Goal: Task Accomplishment & Management: Complete application form

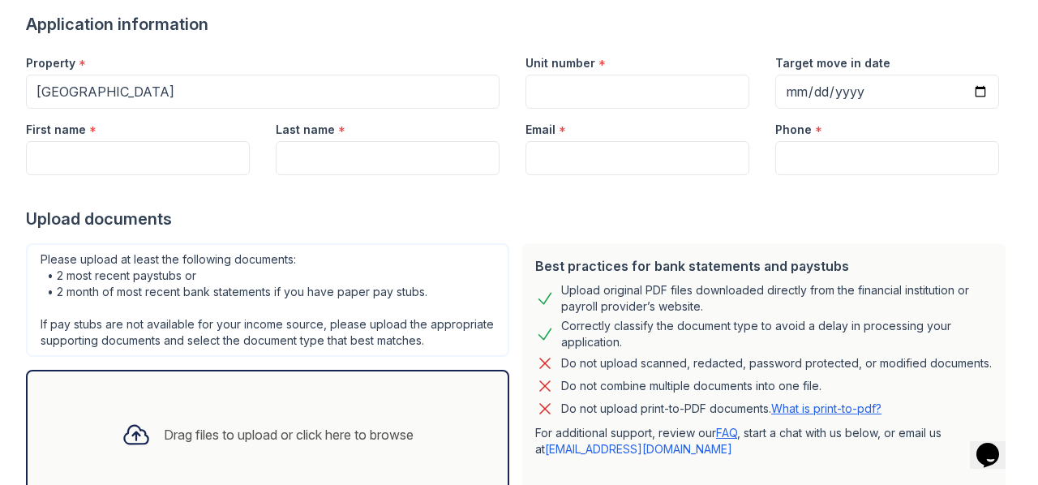
scroll to position [253, 0]
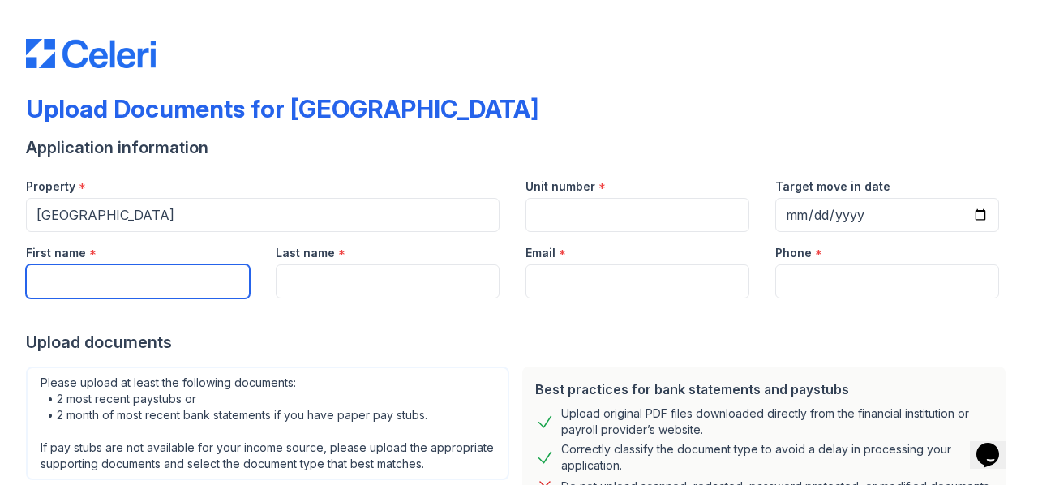
click at [118, 282] on input "First name" at bounding box center [138, 281] width 224 height 34
type input "[PERSON_NAME]"
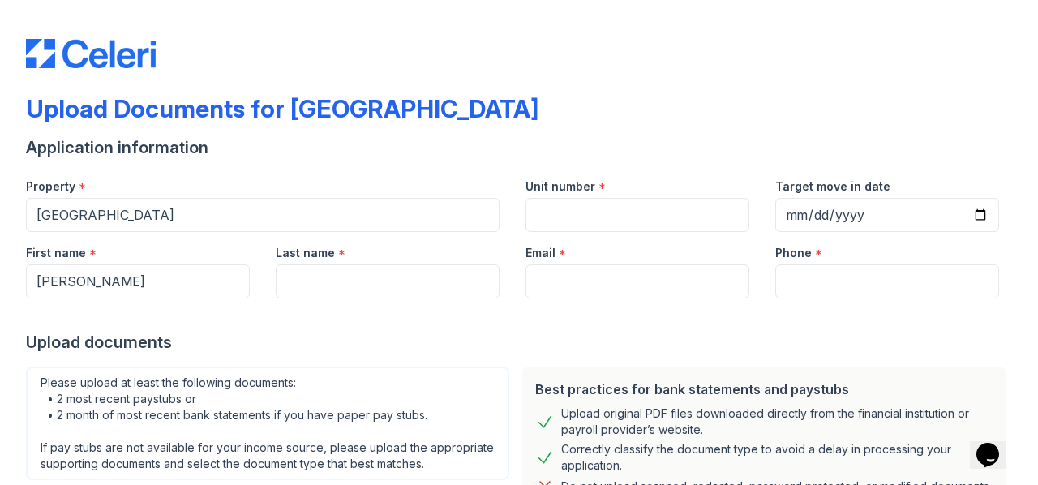
type input "[PERSON_NAME]"
type input "[EMAIL_ADDRESS][DOMAIN_NAME]"
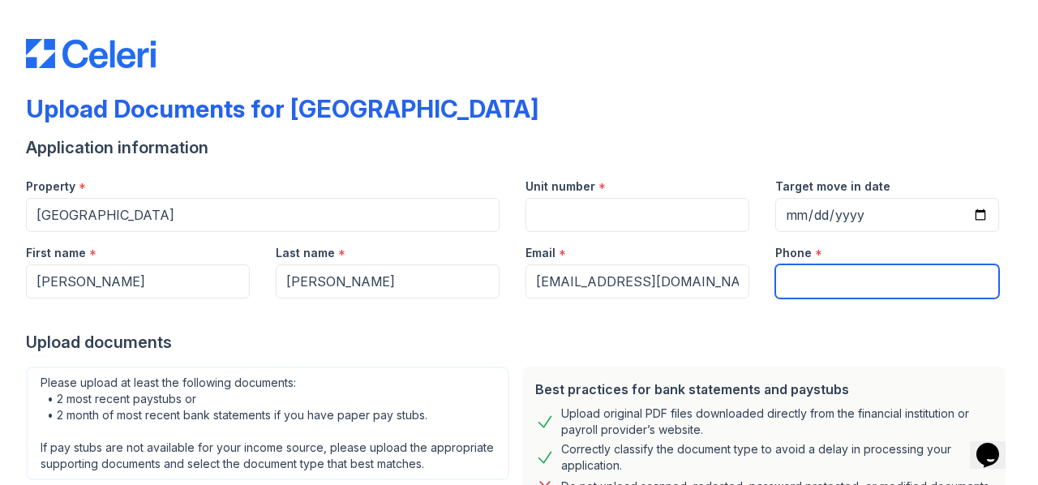
type input "7023725993"
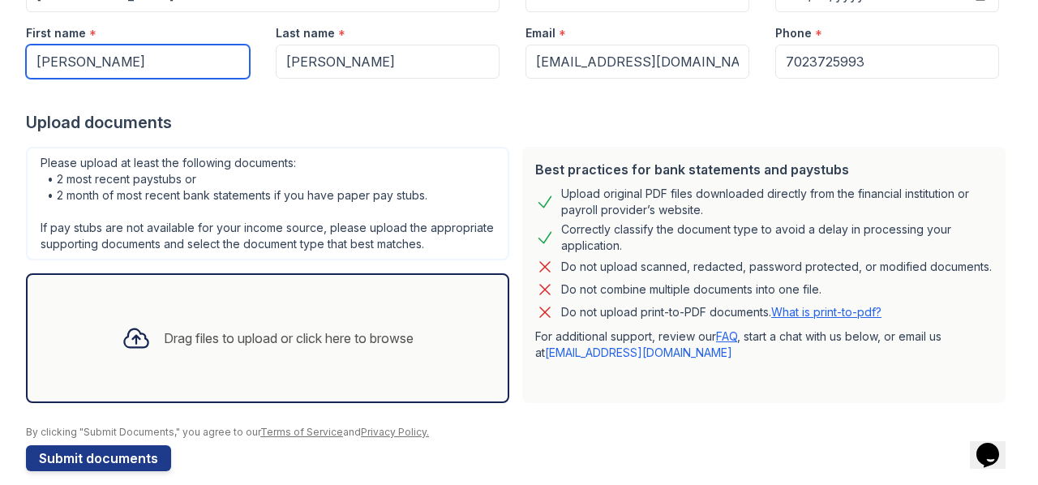
scroll to position [243, 0]
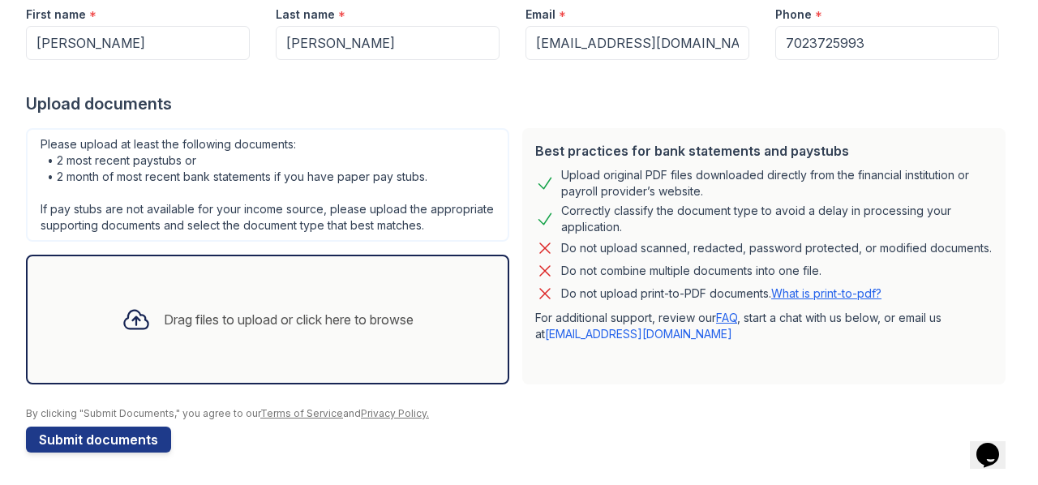
click at [234, 314] on div "Drag files to upload or click here to browse" at bounding box center [268, 319] width 318 height 55
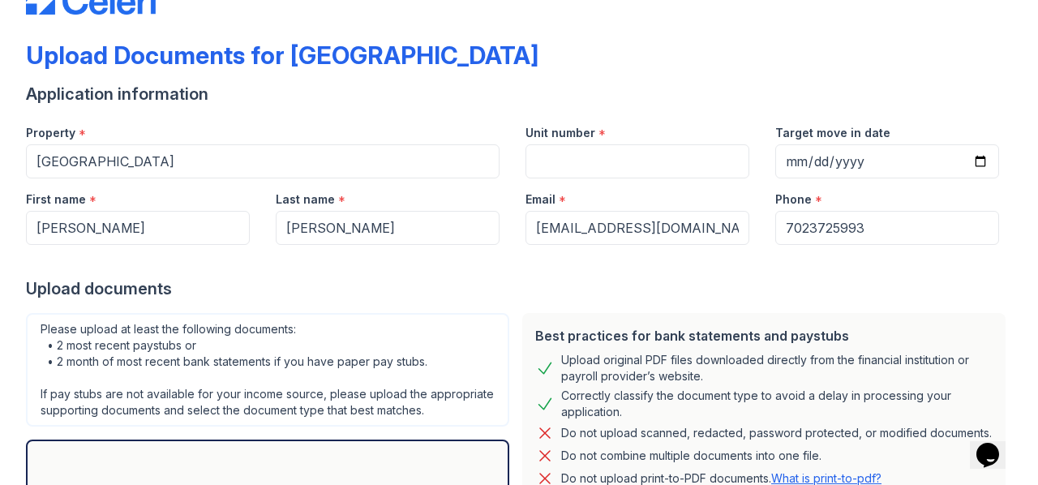
scroll to position [0, 0]
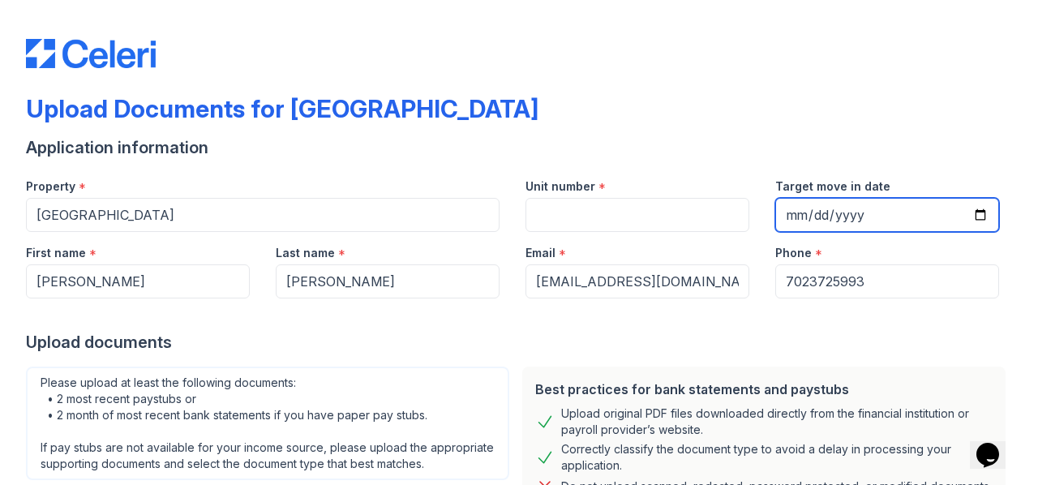
click at [783, 212] on input "Target move in date" at bounding box center [887, 215] width 224 height 34
type input "[DATE]"
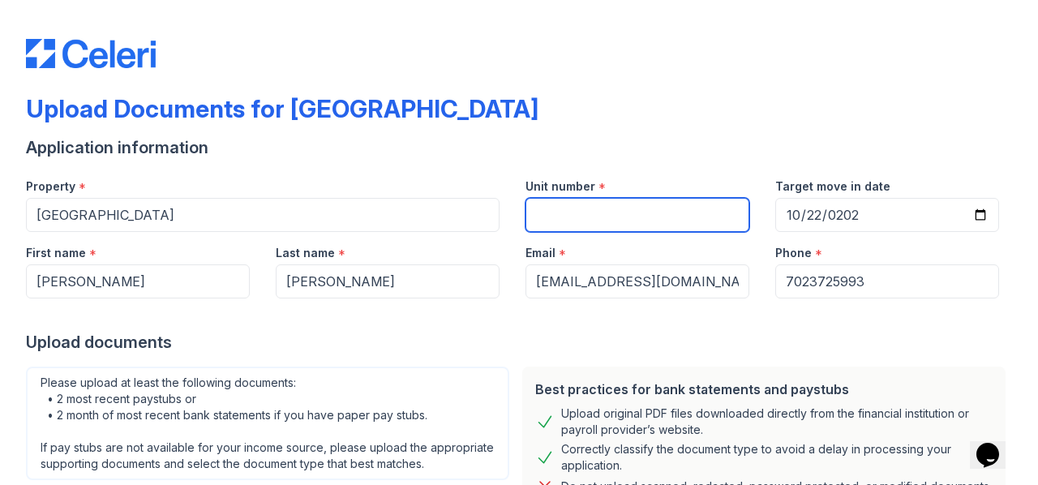
click at [556, 212] on input "Unit number" at bounding box center [637, 215] width 224 height 34
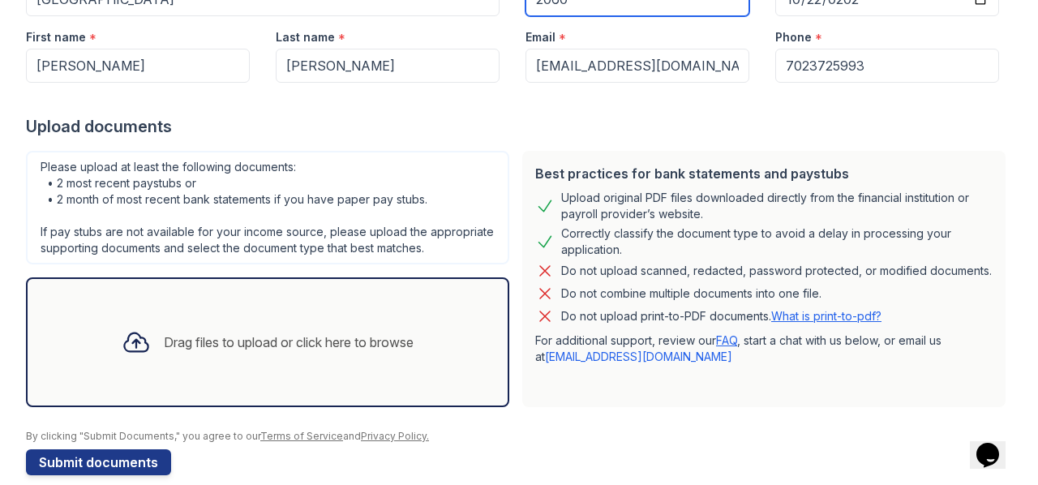
scroll to position [253, 0]
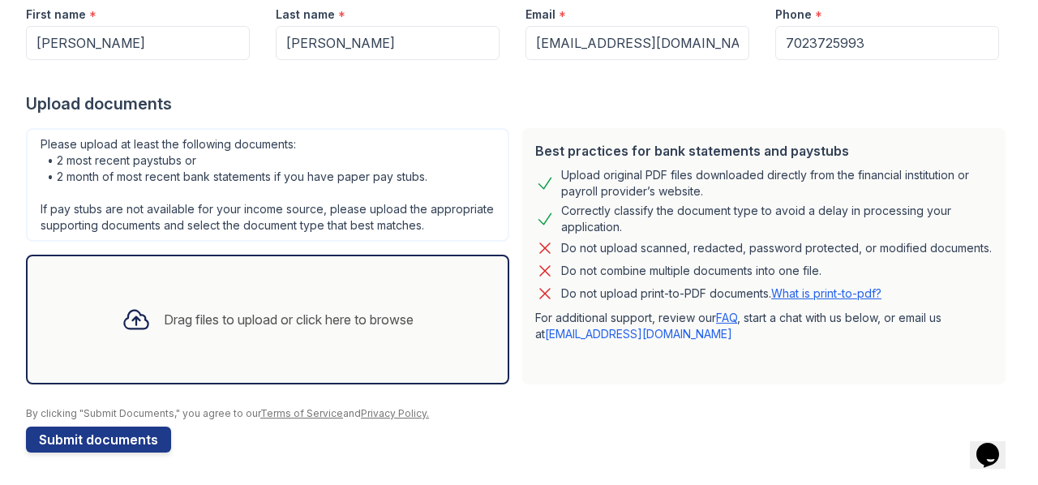
type input "2060"
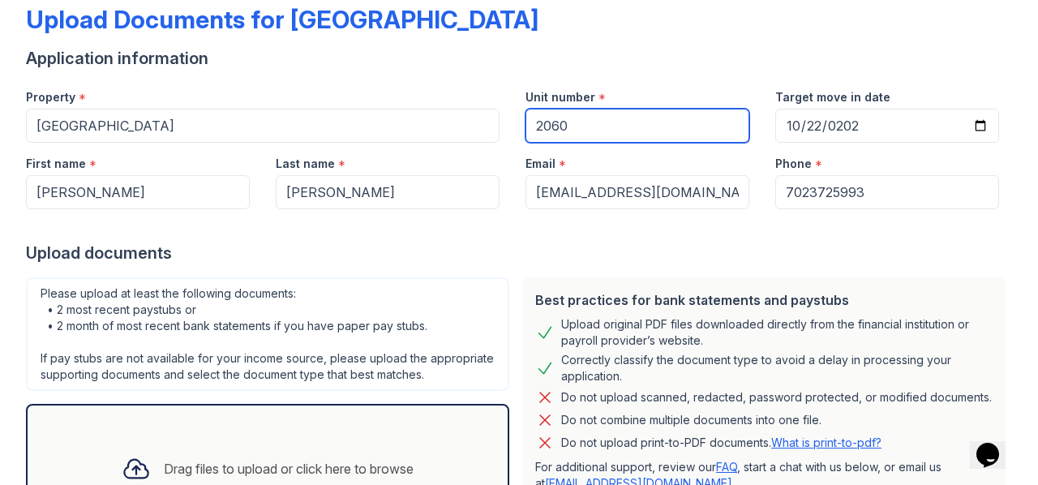
scroll to position [0, 0]
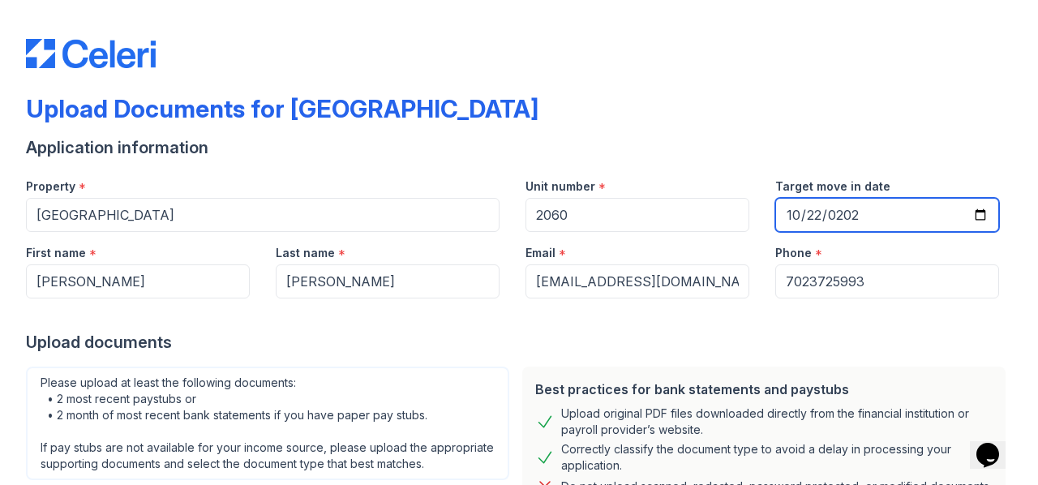
click at [808, 209] on input "[DATE]" at bounding box center [887, 215] width 224 height 34
click at [968, 210] on input "[DATE]" at bounding box center [887, 215] width 224 height 34
type input "[DATE]"
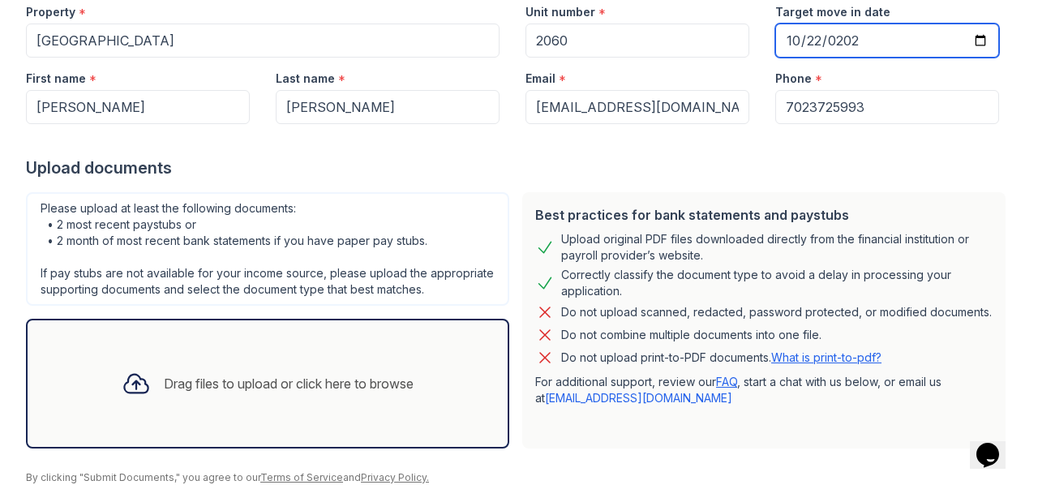
scroll to position [253, 0]
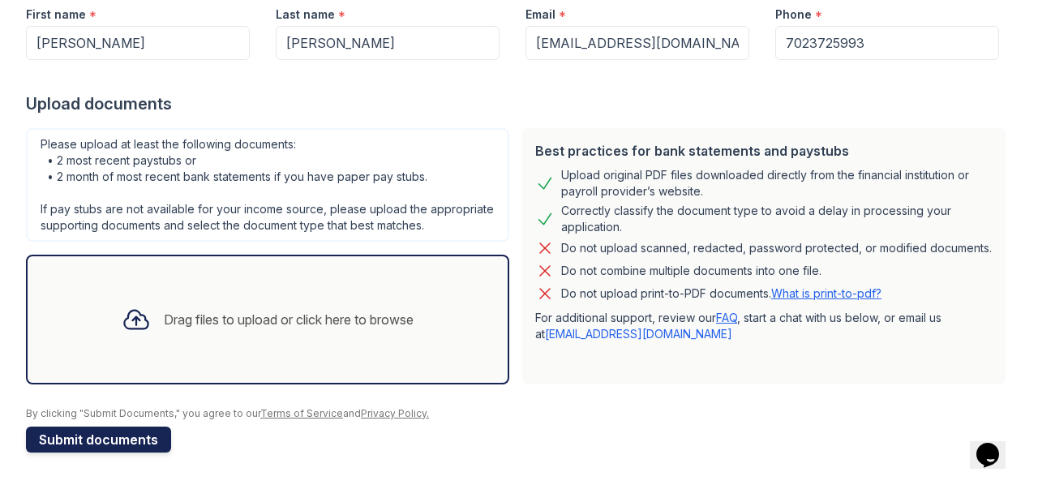
click at [122, 435] on button "Submit documents" at bounding box center [98, 440] width 145 height 26
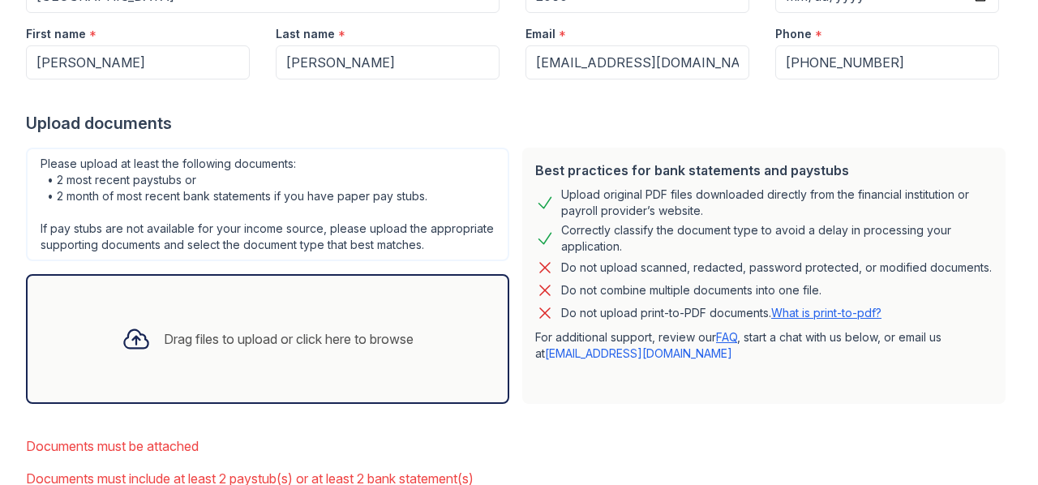
scroll to position [324, 0]
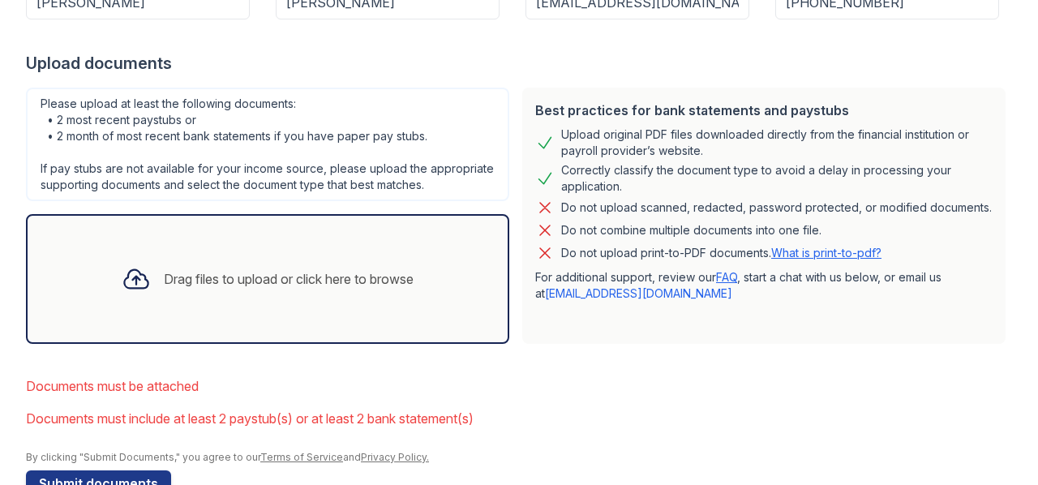
click at [367, 306] on div "Drag files to upload or click here to browse" at bounding box center [268, 278] width 318 height 55
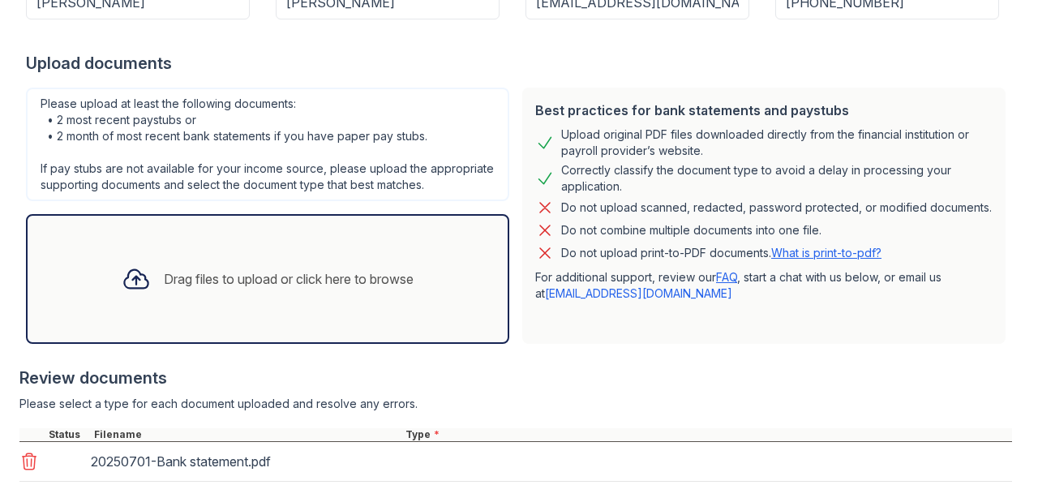
click at [345, 289] on div "Drag files to upload or click here to browse" at bounding box center [289, 278] width 250 height 19
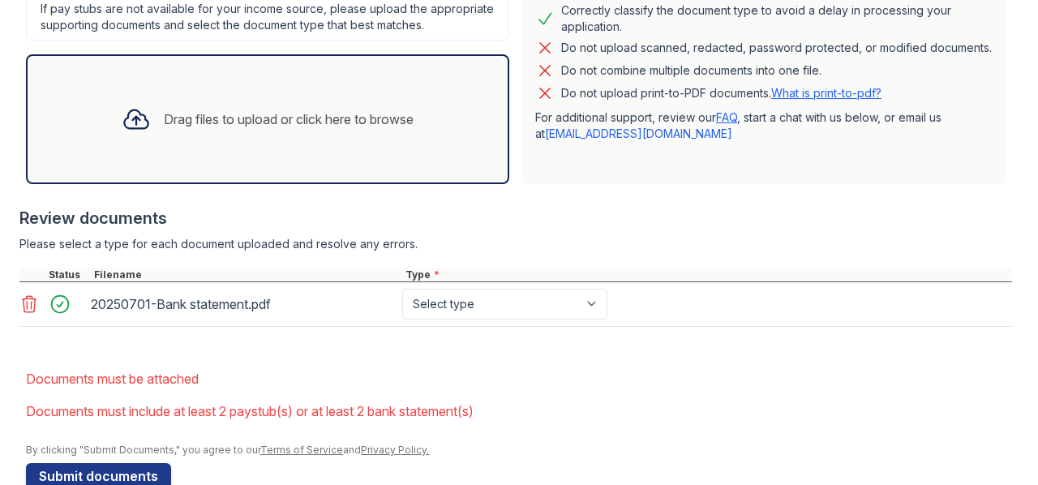
scroll to position [487, 0]
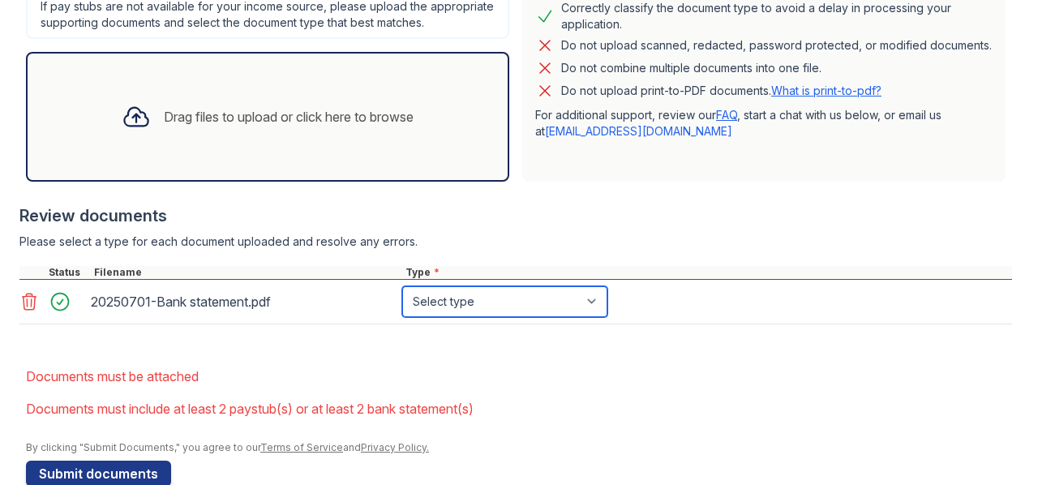
click at [597, 315] on select "Select type Paystub Bank Statement Offer Letter Tax Documents Benefit Award Let…" at bounding box center [504, 301] width 205 height 31
select select "bank_statement"
click at [402, 301] on select "Select type Paystub Bank Statement Offer Letter Tax Documents Benefit Award Let…" at bounding box center [504, 301] width 205 height 31
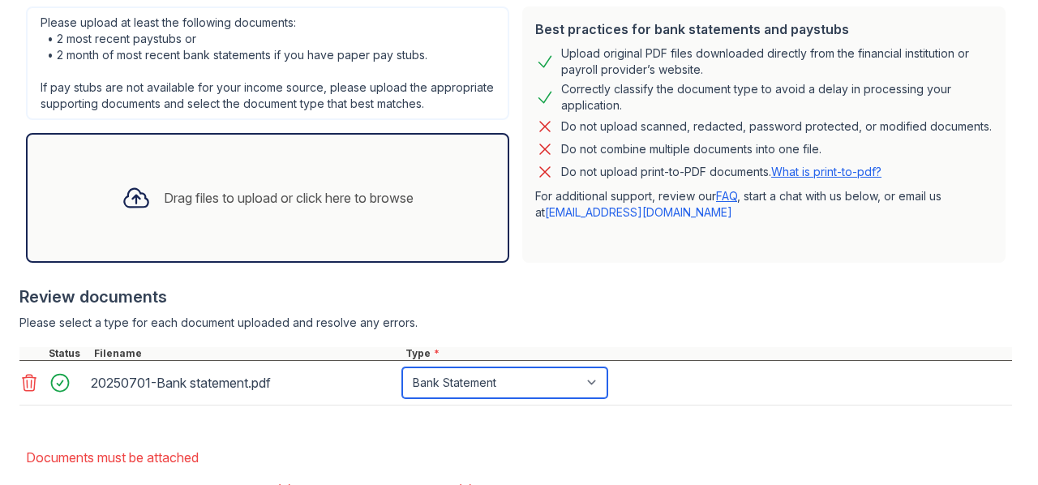
scroll to position [534, 0]
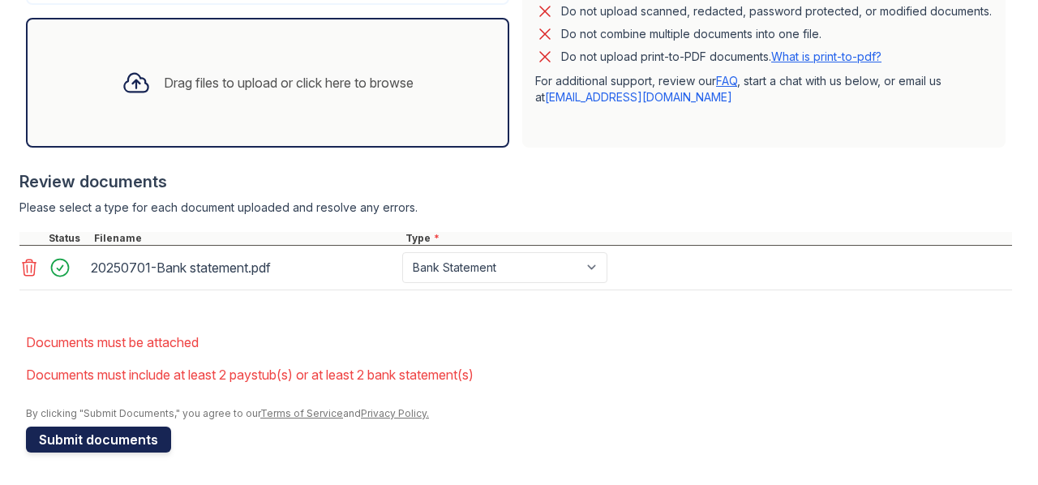
click at [113, 442] on button "Submit documents" at bounding box center [98, 440] width 145 height 26
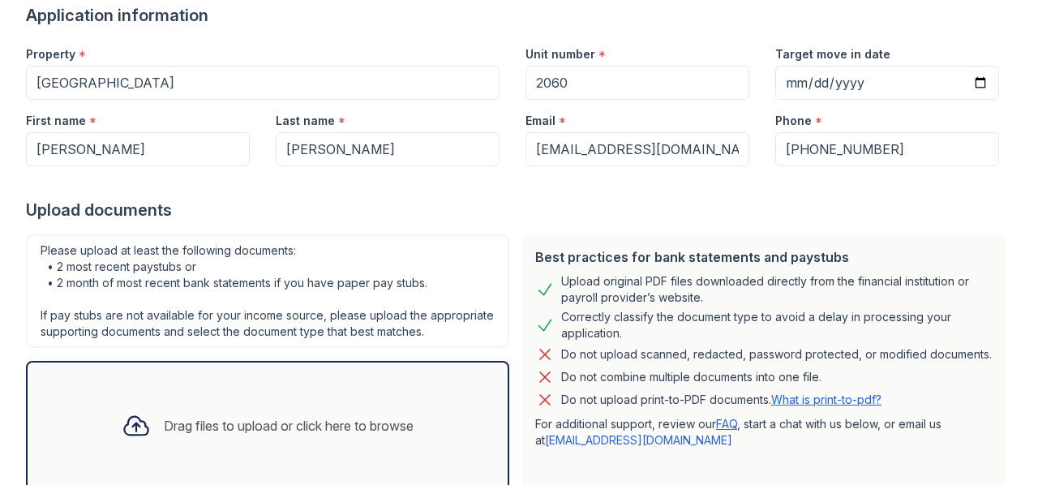
scroll to position [502, 0]
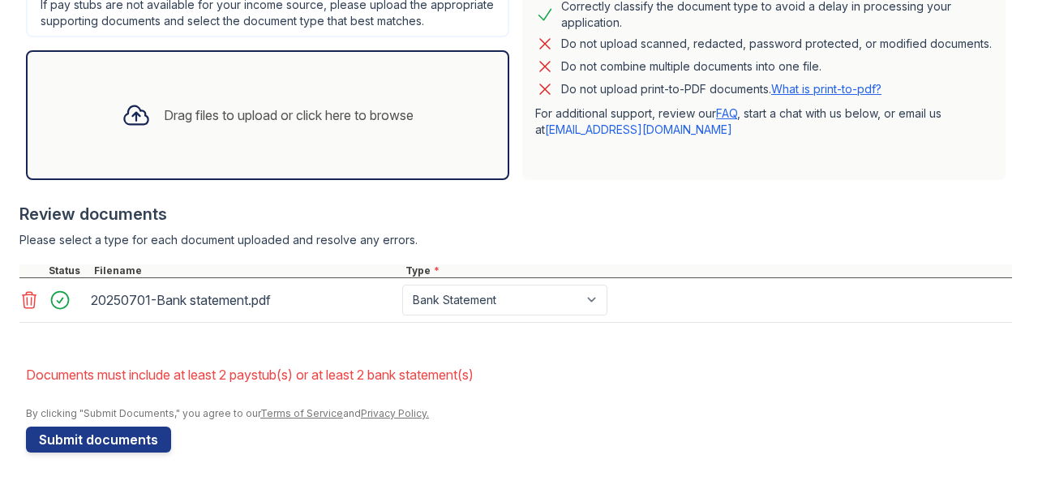
click at [25, 299] on icon at bounding box center [28, 299] width 19 height 19
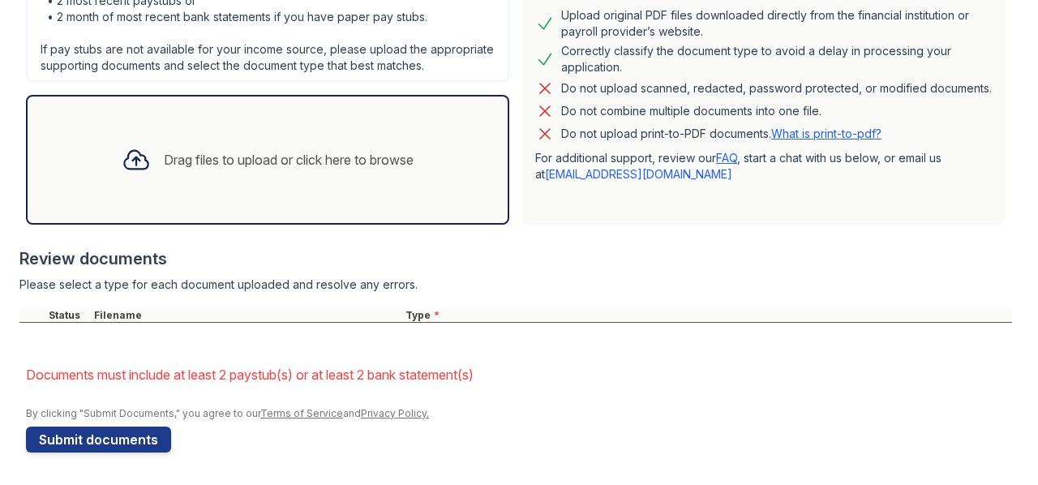
click at [208, 148] on div "Drag files to upload or click here to browse" at bounding box center [268, 159] width 318 height 55
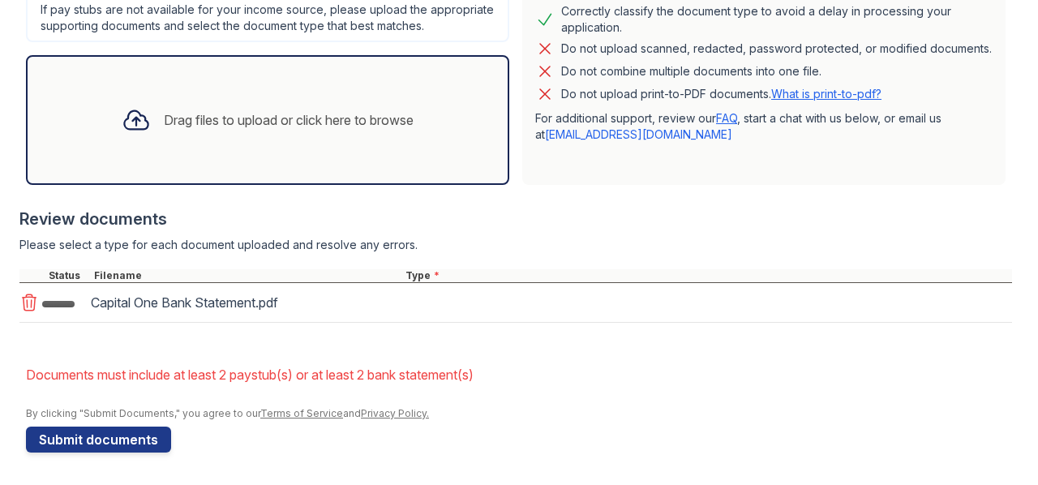
scroll to position [502, 0]
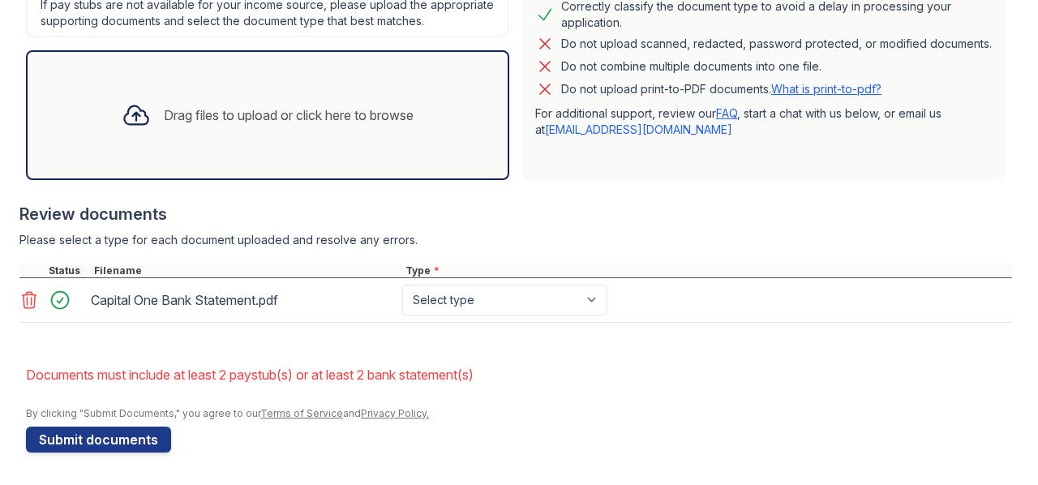
click at [264, 116] on div "Drag files to upload or click here to browse" at bounding box center [289, 114] width 250 height 19
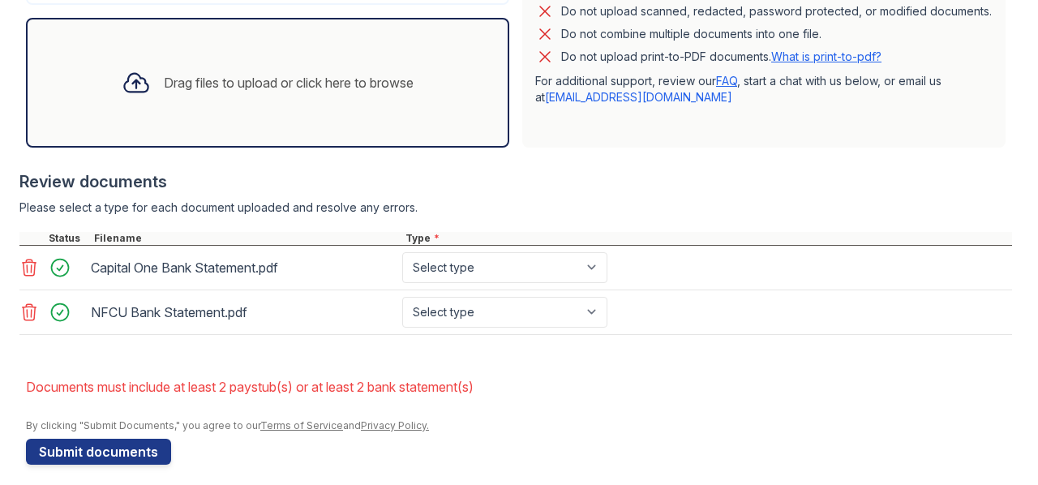
scroll to position [546, 0]
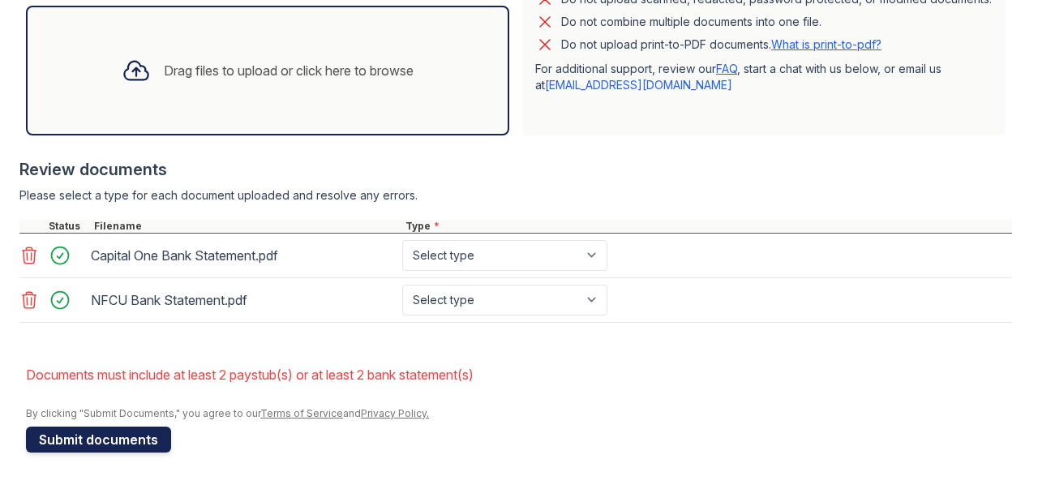
click at [88, 444] on button "Submit documents" at bounding box center [98, 440] width 145 height 26
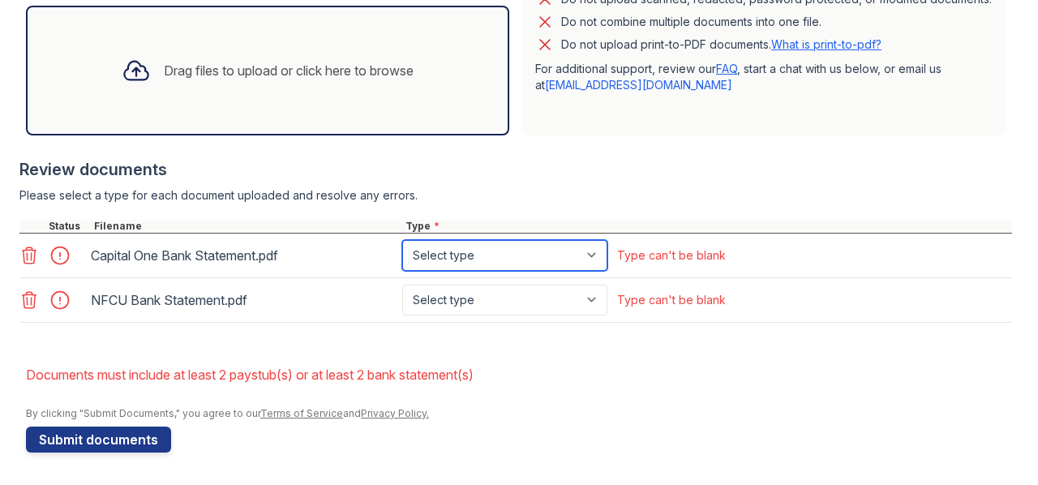
click at [597, 259] on select "Select type Paystub Bank Statement Offer Letter Tax Documents Benefit Award Let…" at bounding box center [504, 255] width 205 height 31
select select "bank_statement"
click at [402, 241] on select "Select type Paystub Bank Statement Offer Letter Tax Documents Benefit Award Let…" at bounding box center [504, 255] width 205 height 31
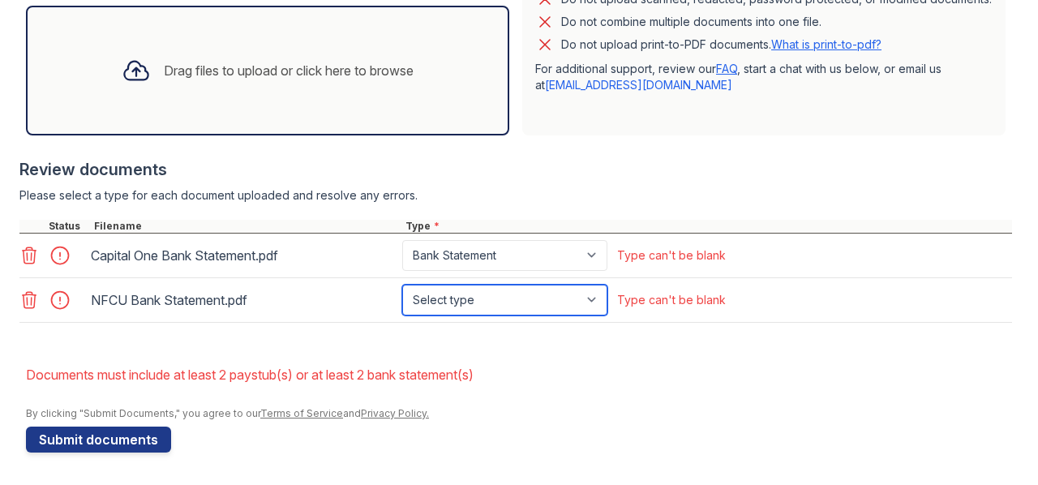
click at [593, 301] on select "Select type Paystub Bank Statement Offer Letter Tax Documents Benefit Award Let…" at bounding box center [504, 300] width 205 height 31
select select "bank_statement"
click at [402, 285] on select "Select type Paystub Bank Statement Offer Letter Tax Documents Benefit Award Let…" at bounding box center [504, 300] width 205 height 31
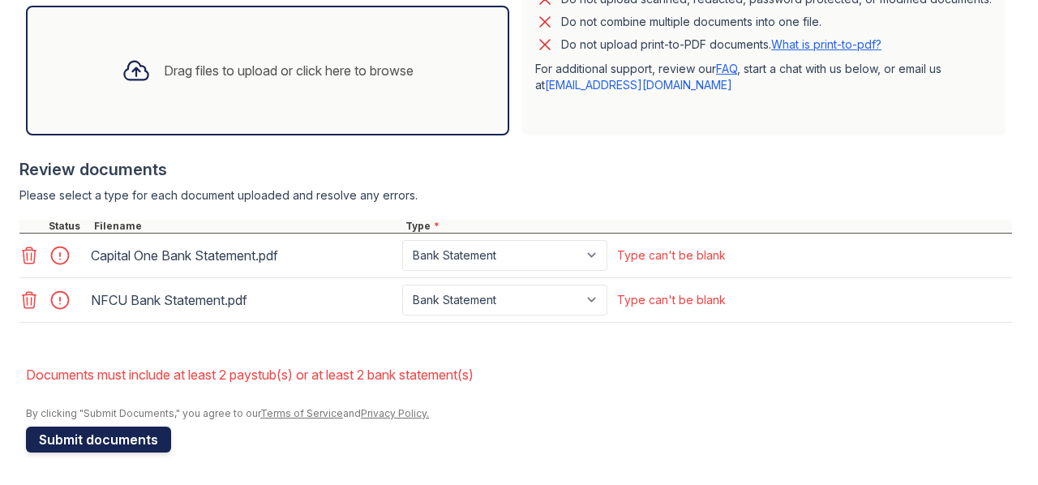
click at [63, 445] on button "Submit documents" at bounding box center [98, 440] width 145 height 26
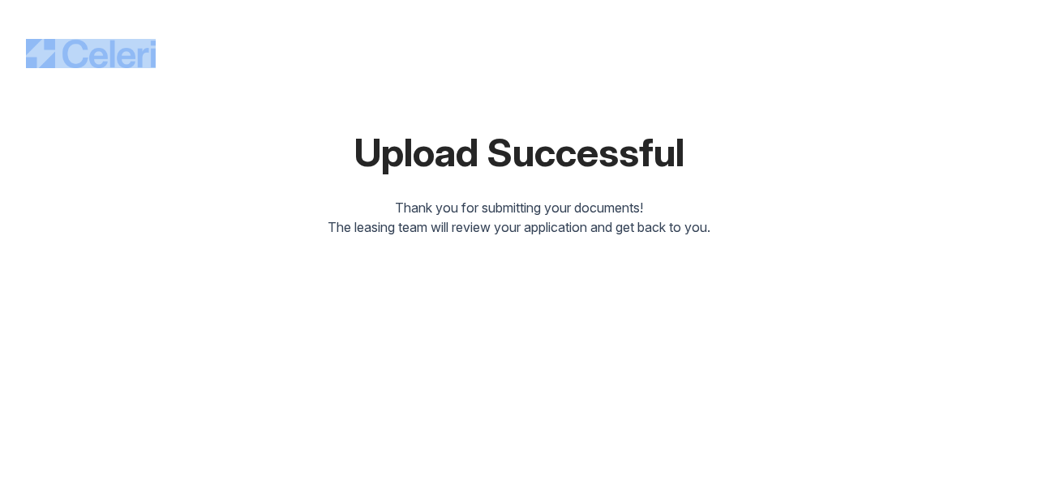
drag, startPoint x: 180, startPoint y: 58, endPoint x: 36, endPoint y: 50, distance: 143.7
click at [36, 50] on div at bounding box center [519, 37] width 986 height 62
click at [125, 77] on div "Upload Successful Thank you for submitting your documents! The leasing team wil…" at bounding box center [519, 121] width 986 height 230
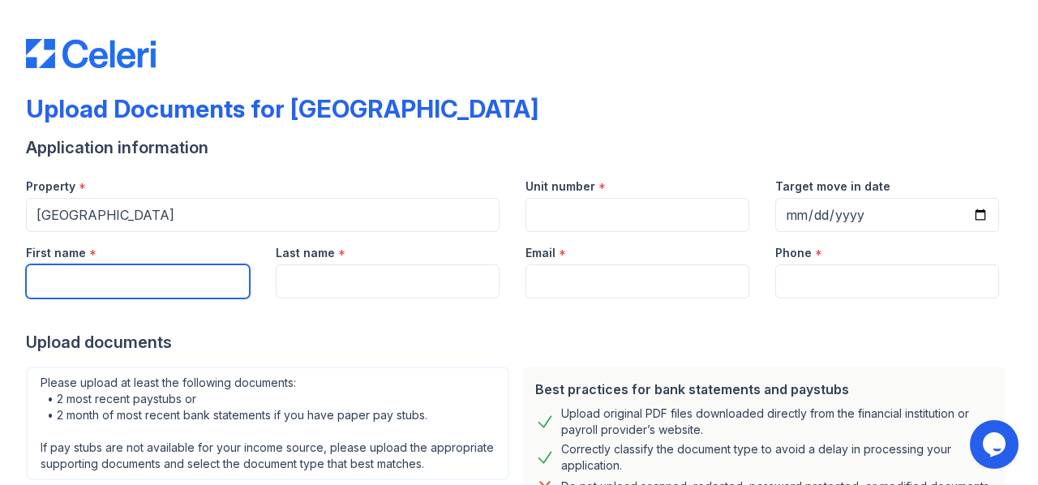
click at [114, 283] on input "First name" at bounding box center [138, 281] width 224 height 34
type input "[PERSON_NAME]"
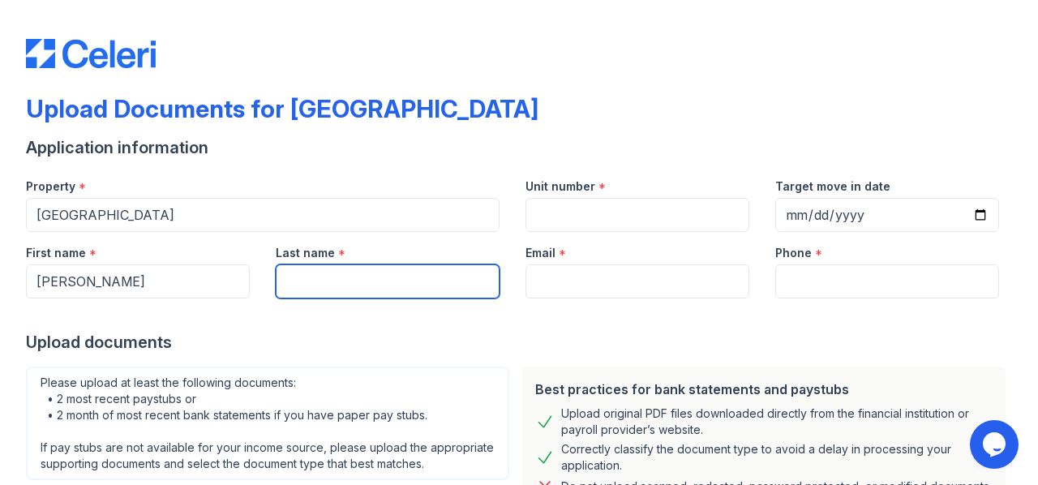
type input "[PERSON_NAME]"
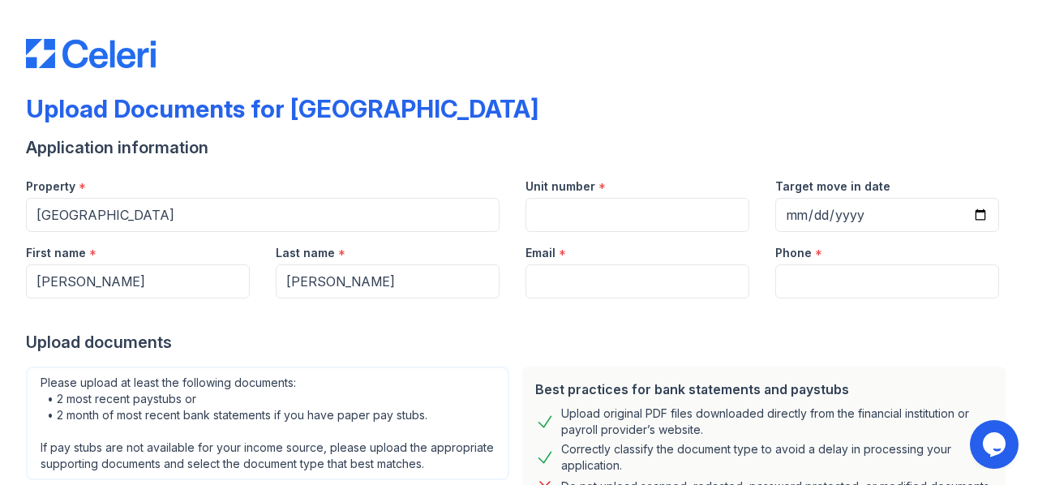
type input "[EMAIL_ADDRESS][DOMAIN_NAME]"
type input "7023725993"
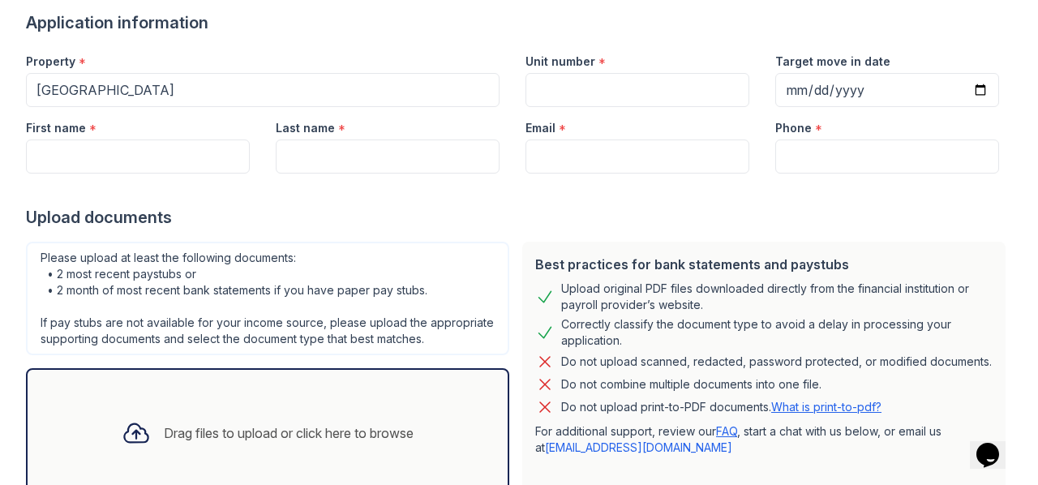
scroll to position [10, 0]
